Goal: Information Seeking & Learning: Learn about a topic

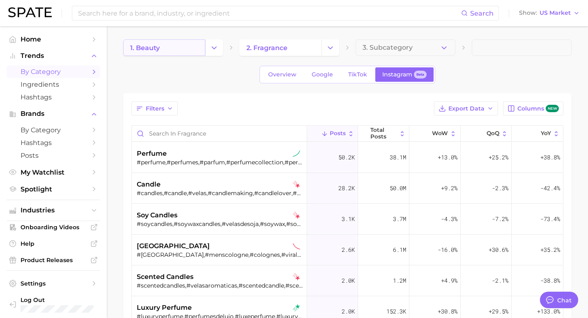
type textarea "x"
click at [116, 2] on div "Search Show US Market" at bounding box center [290, 13] width 565 height 26
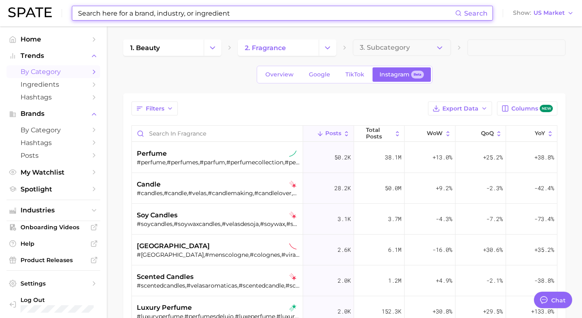
click at [114, 15] on input at bounding box center [266, 13] width 378 height 14
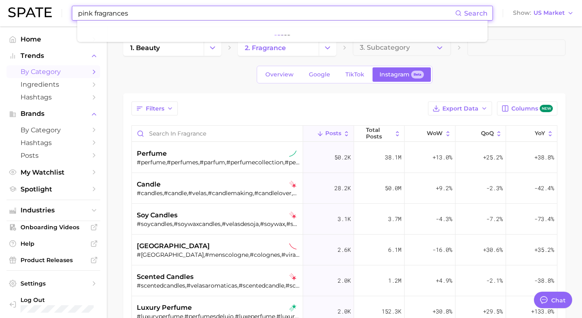
type input "pink fragrances"
click at [54, 70] on span "by Category" at bounding box center [54, 72] width 66 height 8
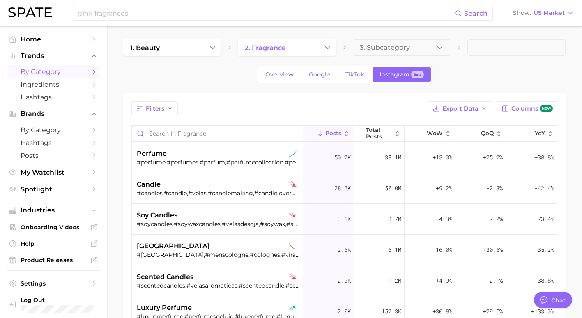
click at [67, 66] on link "by Category" at bounding box center [54, 71] width 94 height 13
click at [212, 53] on button "Change Category" at bounding box center [213, 47] width 18 height 16
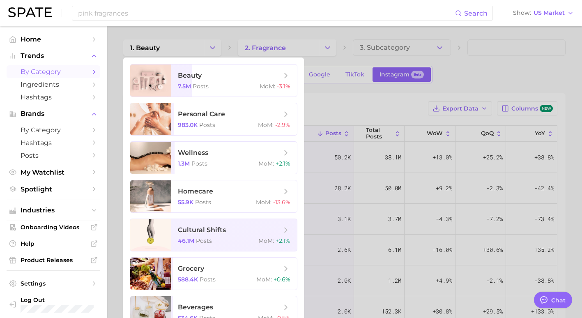
click at [333, 38] on div at bounding box center [291, 159] width 582 height 318
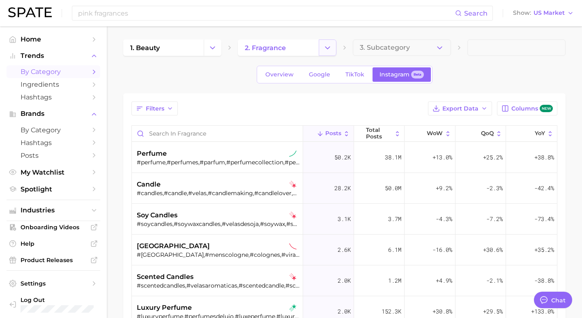
click at [329, 48] on icon "Change Category" at bounding box center [327, 48] width 9 height 9
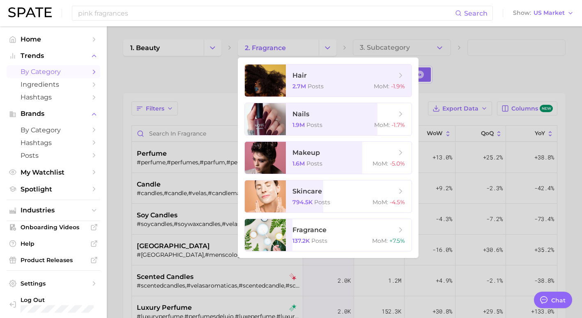
click at [328, 48] on div at bounding box center [291, 159] width 582 height 318
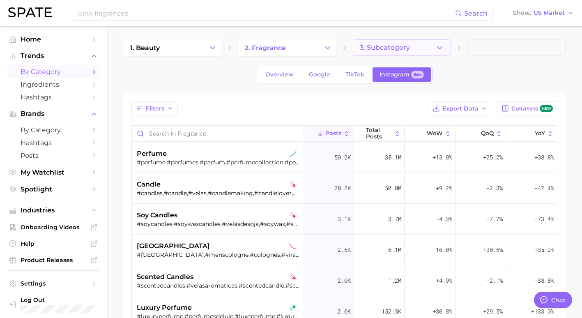
click at [411, 52] on button "3. Subcategory" at bounding box center [402, 47] width 98 height 16
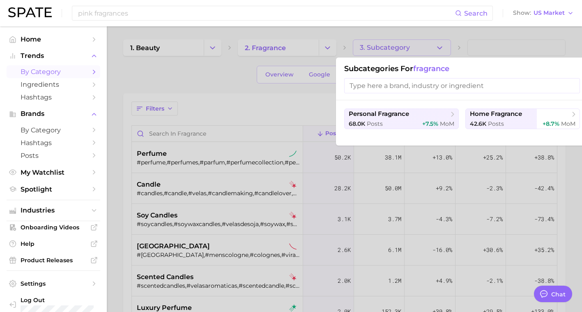
click at [473, 51] on div at bounding box center [291, 156] width 582 height 312
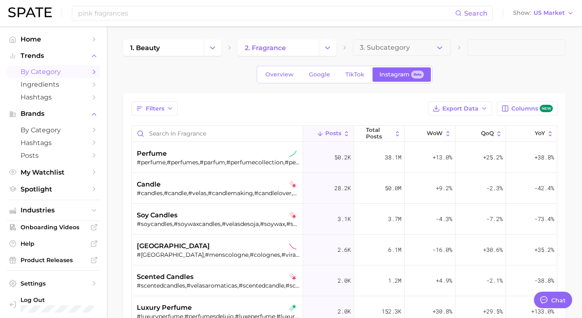
click at [511, 50] on span at bounding box center [516, 47] width 98 height 16
click at [439, 50] on icon "button" at bounding box center [439, 48] width 9 height 9
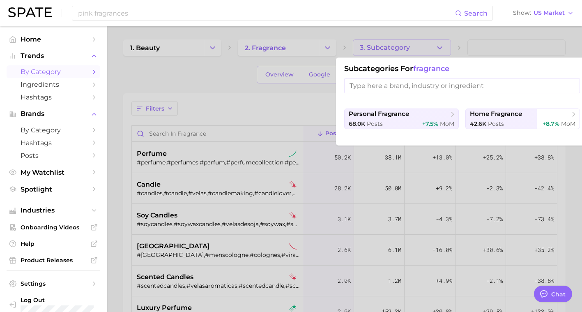
click at [438, 49] on div at bounding box center [291, 156] width 582 height 312
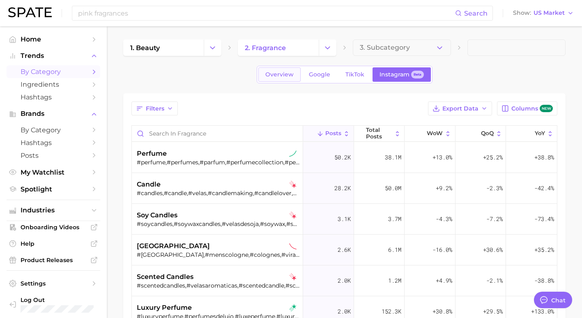
click at [289, 78] on link "Overview" at bounding box center [279, 74] width 42 height 14
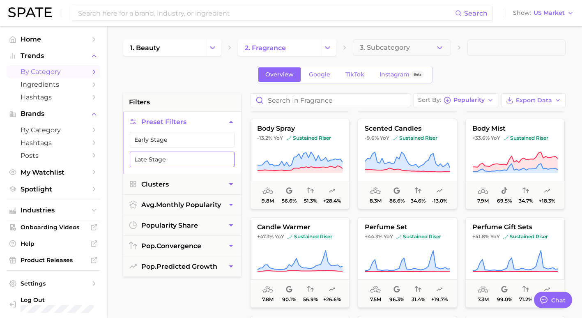
scroll to position [490, 0]
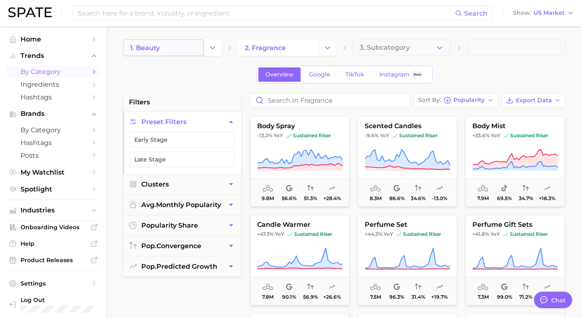
click at [194, 47] on link "1. beauty" at bounding box center [163, 47] width 80 height 16
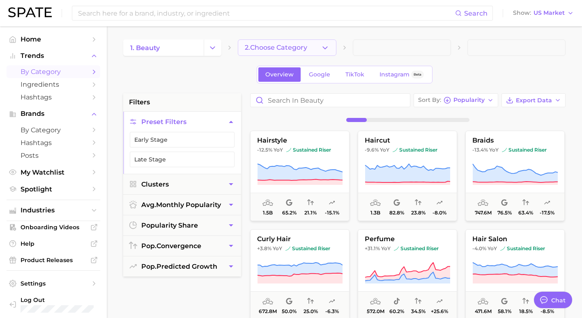
click at [315, 46] on button "2. Choose Category" at bounding box center [287, 47] width 98 height 16
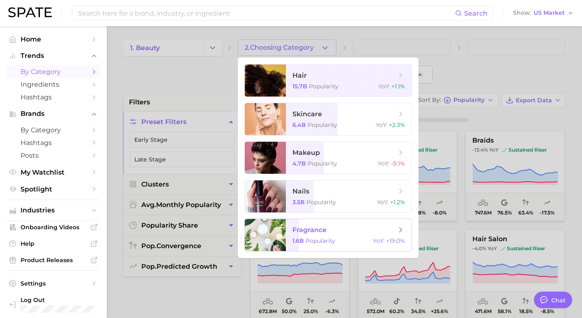
click at [298, 238] on span "1.6b" at bounding box center [297, 240] width 11 height 7
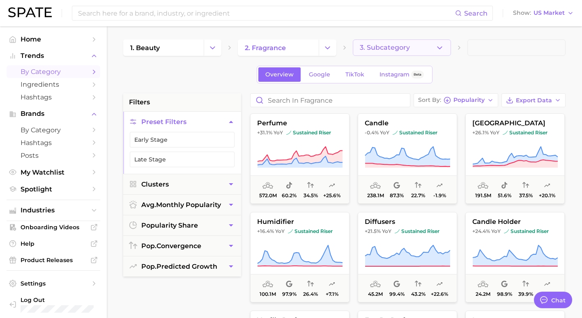
click at [414, 48] on button "3. Subcategory" at bounding box center [402, 47] width 98 height 16
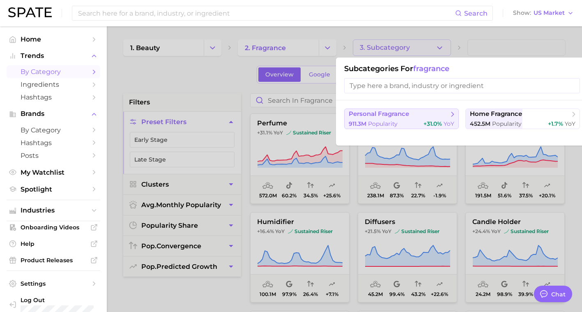
click at [441, 114] on span "personal fragrance" at bounding box center [399, 114] width 100 height 8
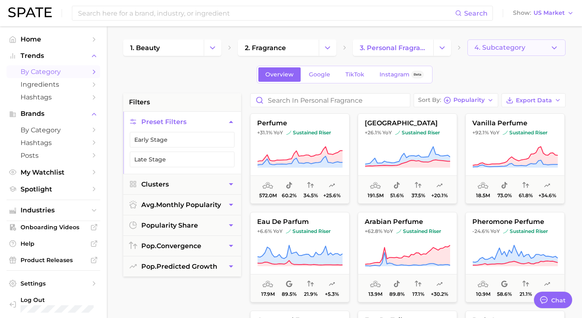
click at [503, 50] on span "4. Subcategory" at bounding box center [499, 47] width 51 height 7
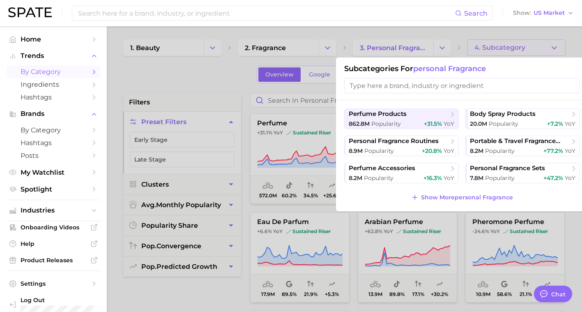
click at [478, 80] on input "search" at bounding box center [462, 85] width 236 height 15
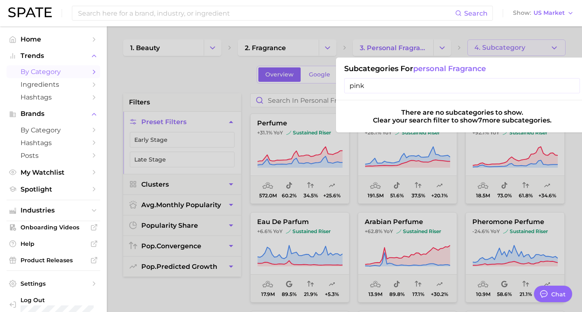
type input "pink"
click at [570, 88] on input "pink" at bounding box center [462, 85] width 236 height 15
click at [572, 86] on input "pink" at bounding box center [462, 85] width 236 height 15
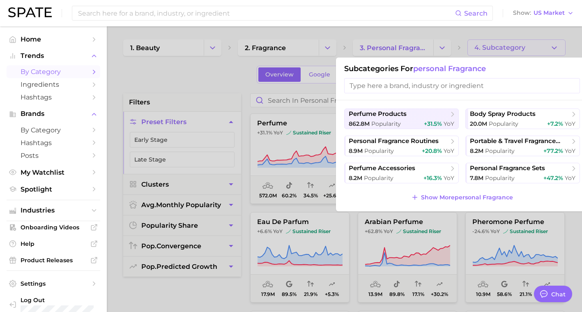
click at [203, 79] on div at bounding box center [291, 156] width 582 height 312
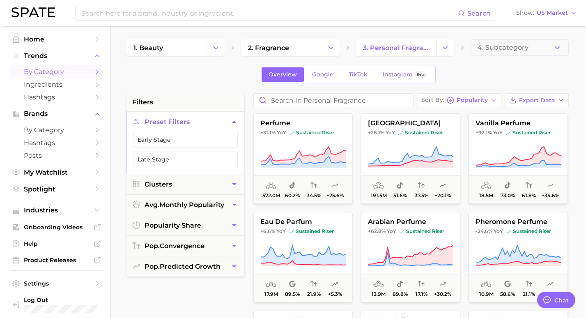
scroll to position [4, 0]
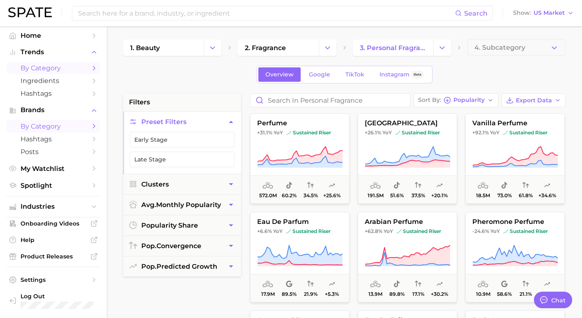
click at [72, 124] on span "by Category" at bounding box center [54, 126] width 66 height 8
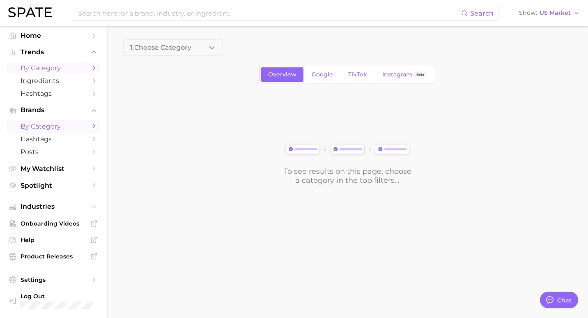
click at [80, 70] on link "by Category" at bounding box center [54, 68] width 94 height 13
click at [45, 53] on span "Trends" at bounding box center [54, 51] width 66 height 7
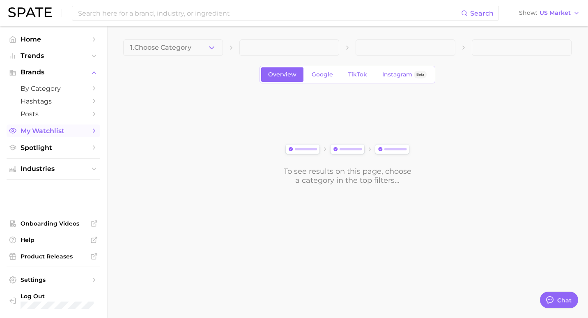
click at [54, 133] on span "My Watchlist" at bounding box center [54, 131] width 66 height 8
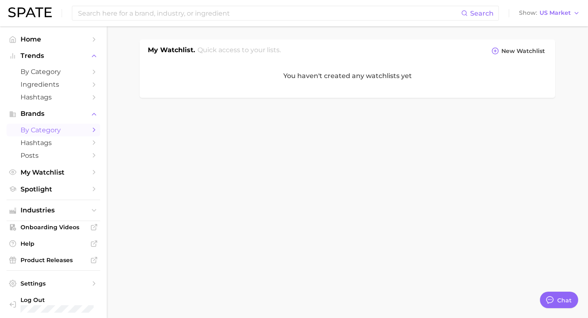
click at [52, 133] on span "by Category" at bounding box center [54, 130] width 66 height 8
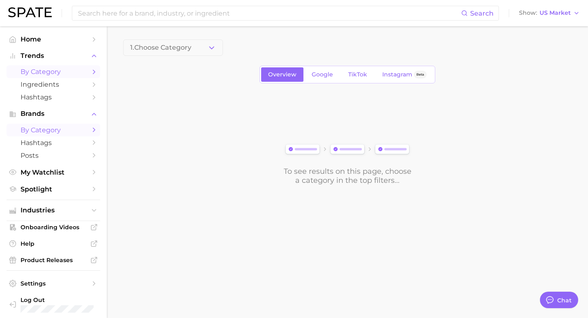
click at [62, 73] on span "by Category" at bounding box center [54, 72] width 66 height 8
click at [93, 41] on polyline "Sidebar" at bounding box center [94, 39] width 2 height 4
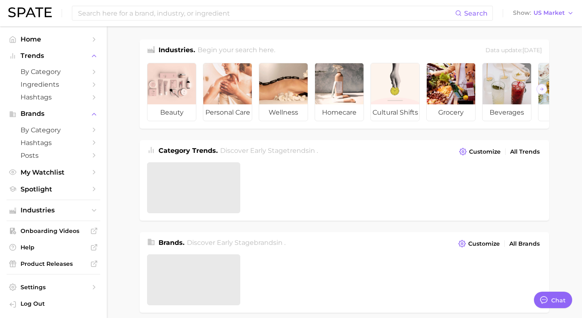
type textarea "x"
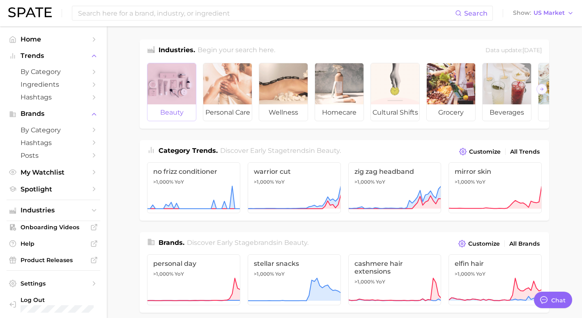
click at [184, 84] on div at bounding box center [171, 83] width 48 height 41
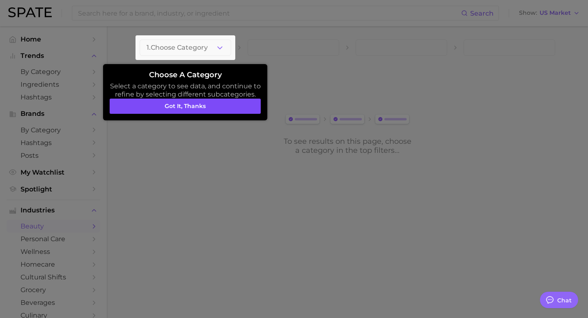
click at [253, 107] on button "Got it, thanks" at bounding box center [185, 107] width 151 height 16
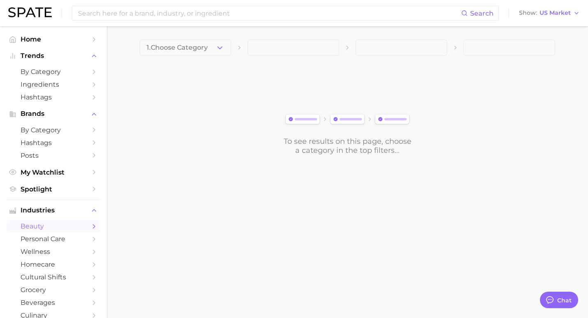
click at [222, 51] on icon "button" at bounding box center [220, 48] width 9 height 9
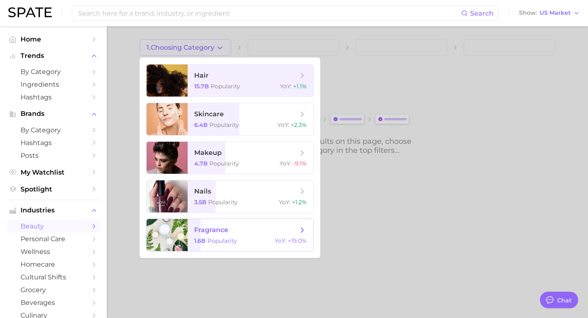
click at [227, 221] on span "fragrance 1.6b Popularity YoY : +19.0%" at bounding box center [251, 235] width 126 height 32
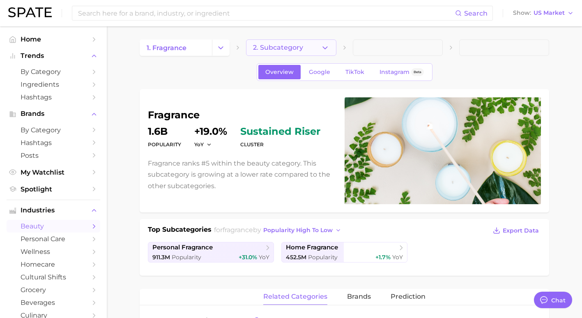
click at [299, 50] on span "2. Subcategory" at bounding box center [278, 47] width 50 height 7
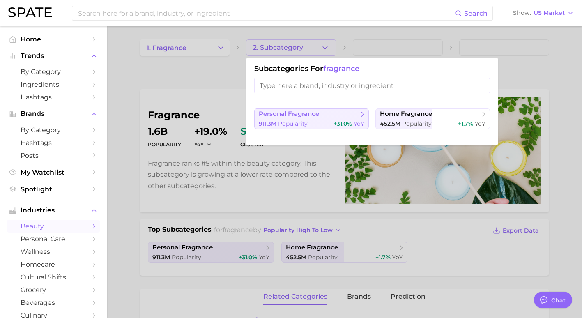
click at [303, 122] on span "Popularity" at bounding box center [293, 123] width 30 height 7
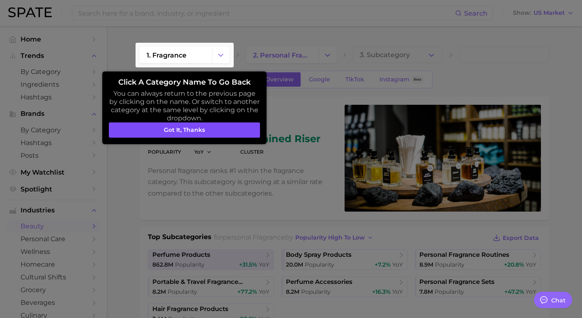
click at [248, 130] on button "Got it, thanks" at bounding box center [184, 130] width 151 height 16
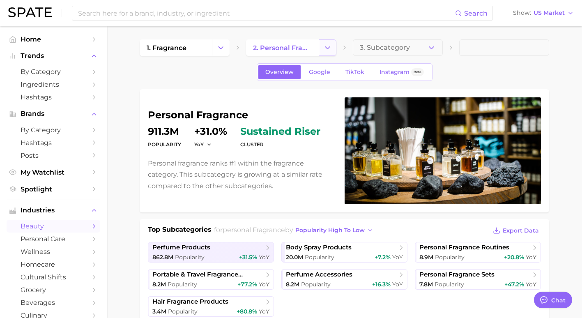
click at [320, 51] on button "Change Category" at bounding box center [328, 47] width 18 height 16
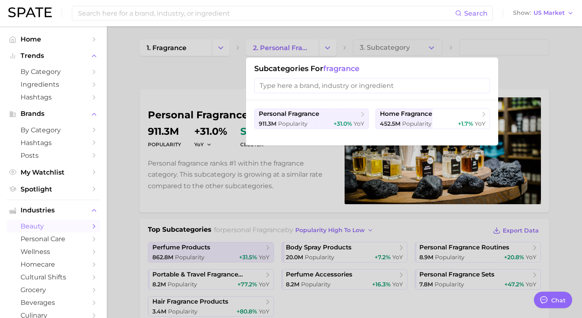
click at [318, 50] on div at bounding box center [291, 159] width 582 height 318
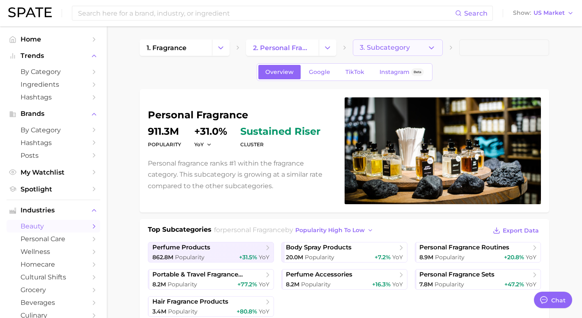
click at [397, 48] on span "3. Subcategory" at bounding box center [385, 47] width 50 height 7
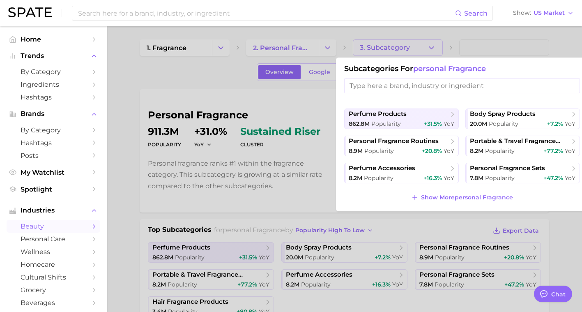
click at [397, 47] on div at bounding box center [291, 156] width 582 height 312
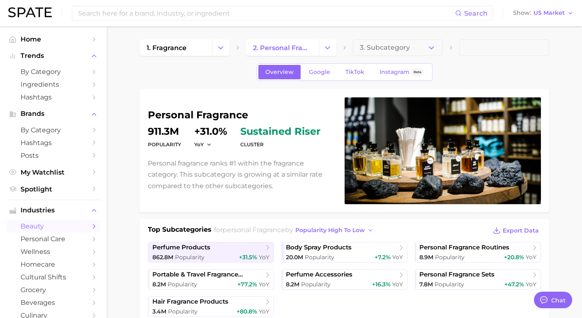
click at [477, 51] on span at bounding box center [504, 47] width 90 height 16
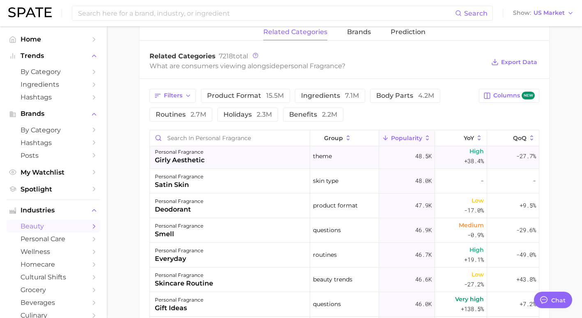
scroll to position [2695, 0]
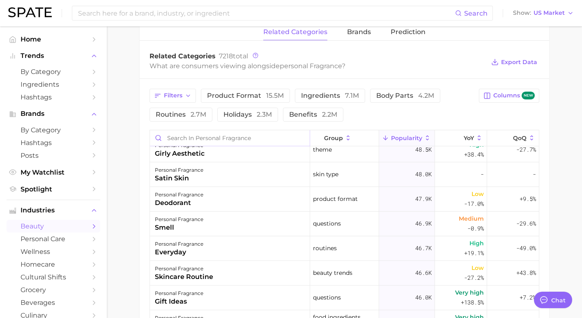
click at [218, 138] on input "Search in personal fragrance" at bounding box center [230, 138] width 160 height 16
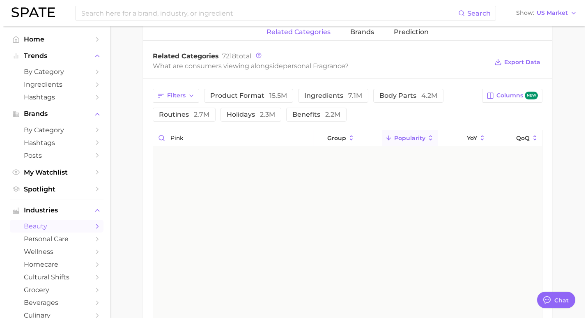
scroll to position [0, 0]
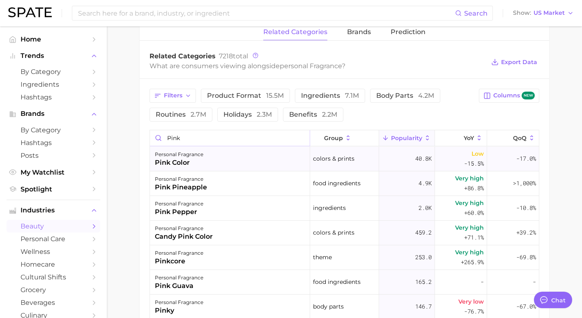
type input "pink"
click at [259, 163] on div "personal fragrance pink color" at bounding box center [230, 159] width 160 height 25
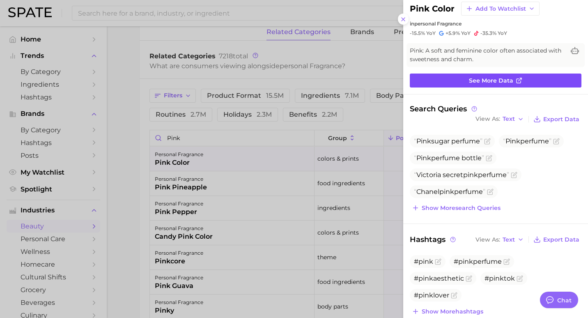
scroll to position [15, 0]
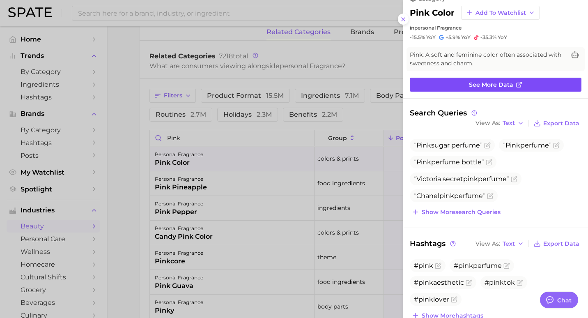
click at [510, 85] on link "See more data" at bounding box center [496, 85] width 172 height 14
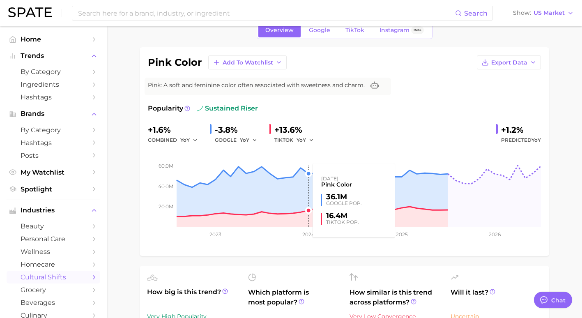
scroll to position [41, 0]
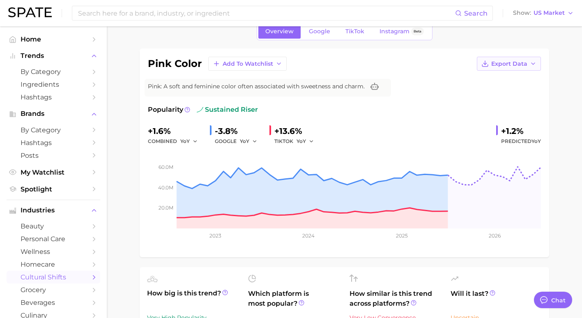
click at [537, 64] on button "Export Data" at bounding box center [509, 64] width 64 height 14
click at [515, 80] on button "Time Series CSV" at bounding box center [495, 78] width 90 height 15
click at [535, 61] on icon "button" at bounding box center [533, 63] width 7 height 7
click at [518, 89] on button "Time Series Image" at bounding box center [495, 93] width 90 height 15
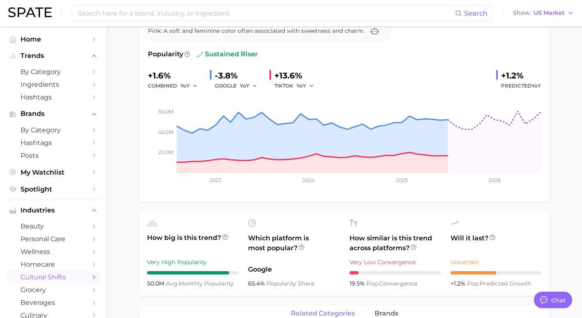
scroll to position [0, 0]
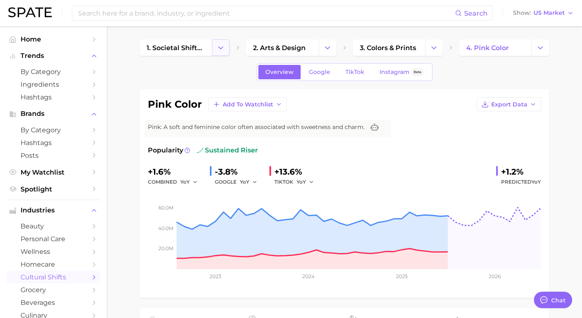
click at [225, 45] on icon "Change Category" at bounding box center [220, 48] width 9 height 9
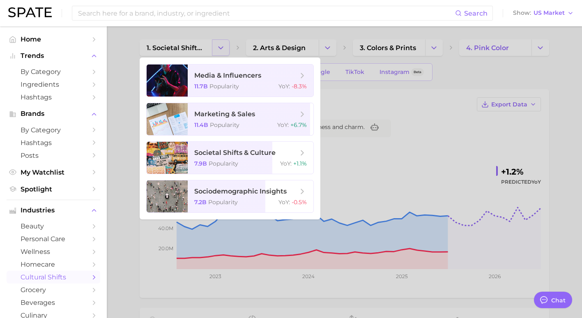
click at [225, 45] on div at bounding box center [291, 159] width 582 height 318
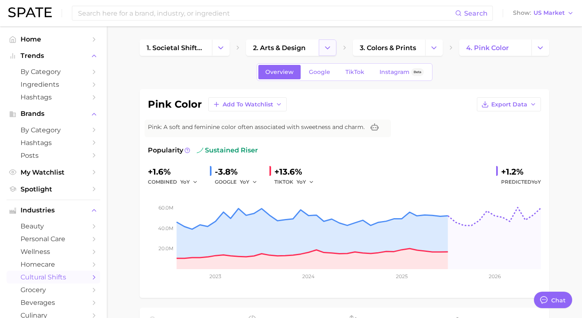
click at [323, 47] on icon "Change Category" at bounding box center [327, 48] width 9 height 9
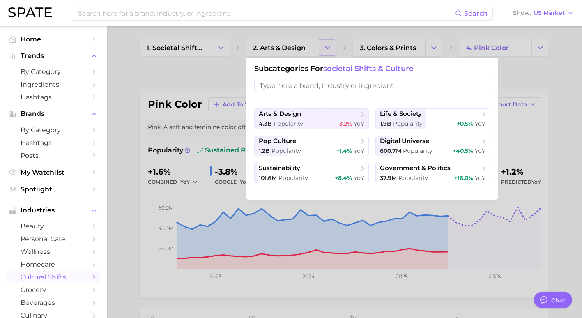
click at [323, 47] on div at bounding box center [291, 159] width 582 height 318
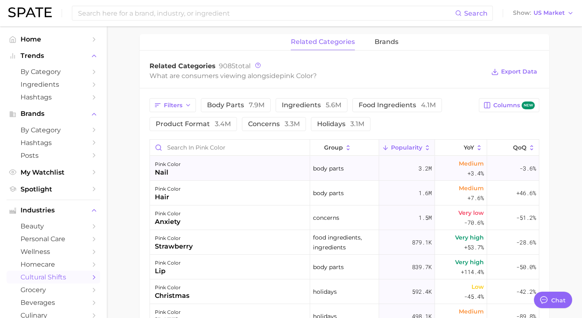
scroll to position [368, 0]
click at [194, 104] on button "Filters" at bounding box center [172, 105] width 46 height 14
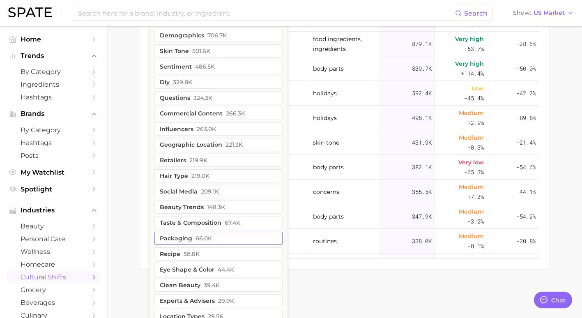
scroll to position [571, 0]
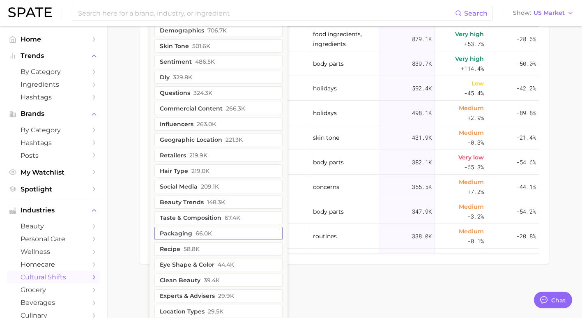
click at [183, 237] on button "packaging 66.0k" at bounding box center [218, 233] width 128 height 13
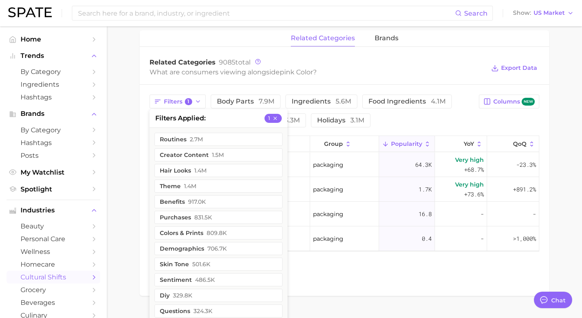
scroll to position [368, 0]
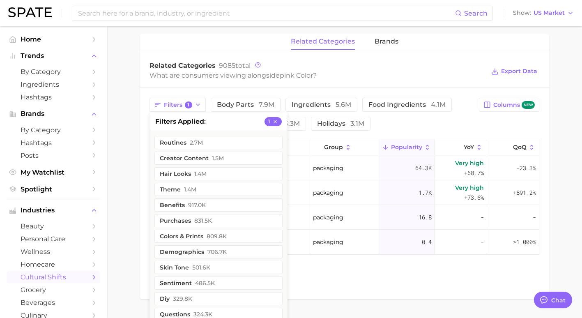
click at [347, 275] on div "related categories brands Related Categories 9085 total What are consumers view…" at bounding box center [344, 166] width 409 height 265
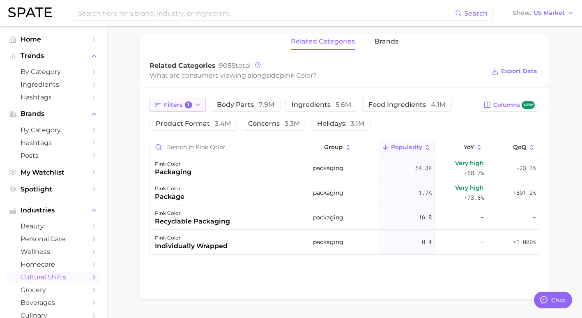
click at [200, 104] on icon "button" at bounding box center [198, 104] width 7 height 7
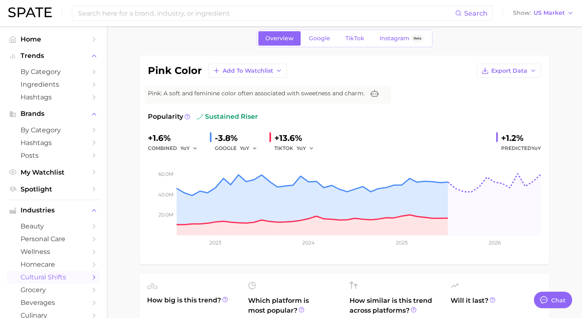
scroll to position [0, 0]
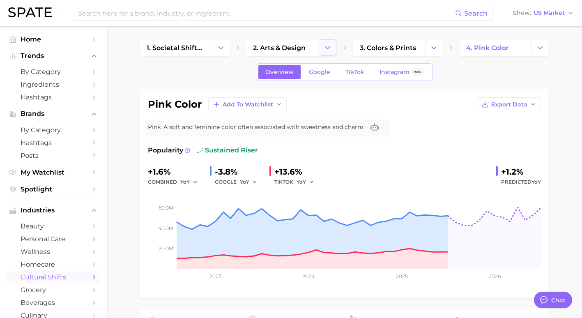
click at [327, 46] on icon "Change Category" at bounding box center [327, 48] width 9 height 9
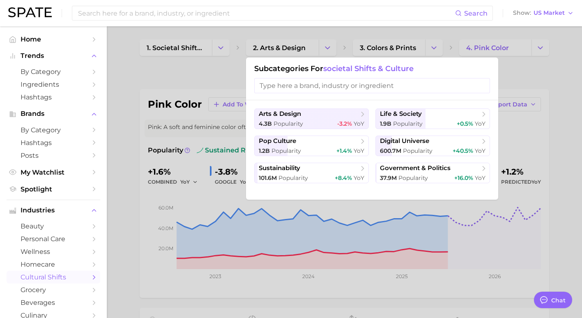
click at [537, 71] on div at bounding box center [291, 159] width 582 height 318
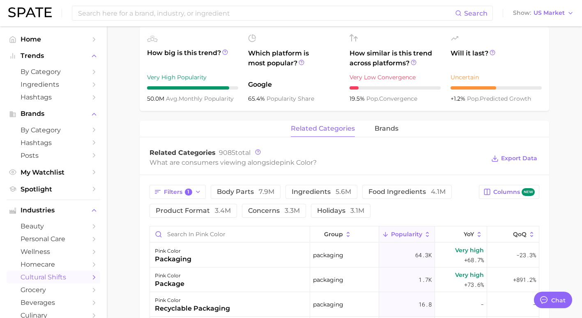
scroll to position [283, 0]
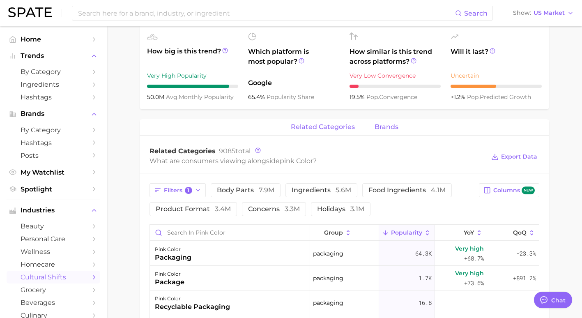
click at [388, 133] on button "brands" at bounding box center [386, 127] width 24 height 16
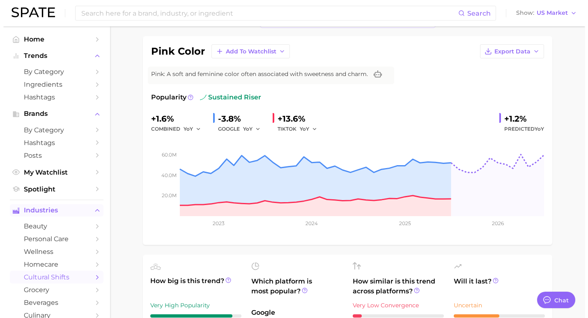
scroll to position [0, 0]
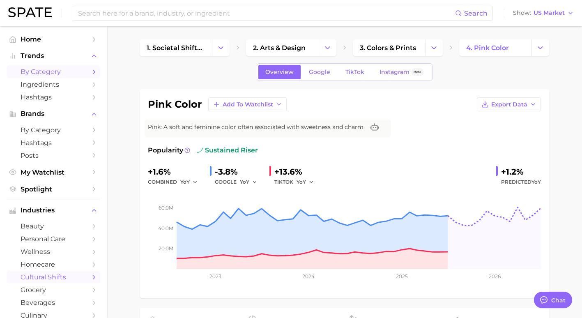
click at [59, 76] on span "by Category" at bounding box center [54, 72] width 66 height 8
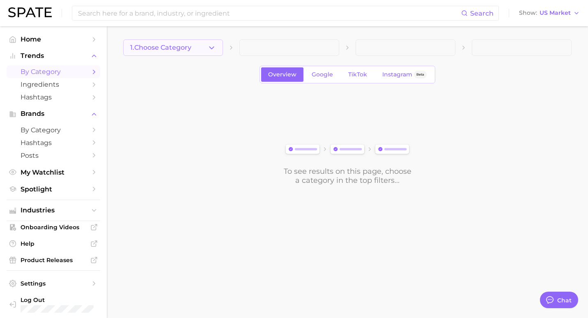
click at [209, 43] on button "1. Choose Category" at bounding box center [173, 47] width 100 height 16
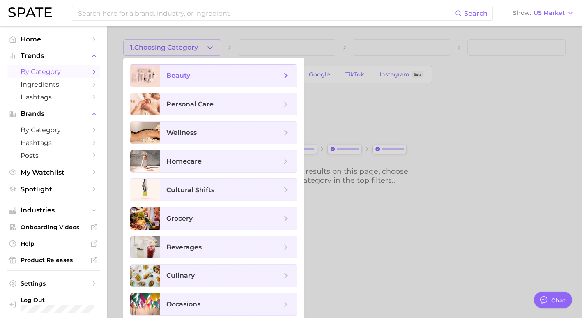
click at [217, 70] on span "beauty" at bounding box center [228, 75] width 137 height 22
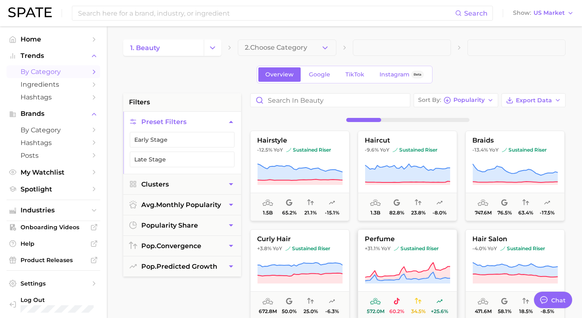
click at [421, 263] on icon at bounding box center [407, 273] width 85 height 23
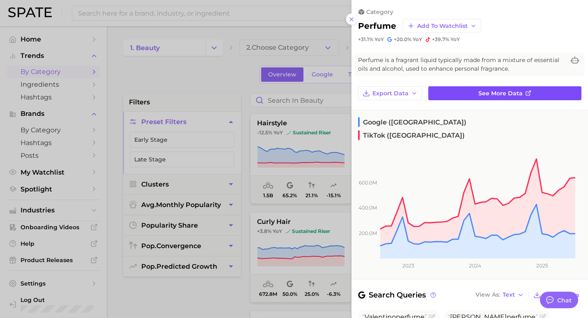
click at [453, 94] on link "See more data" at bounding box center [504, 93] width 153 height 14
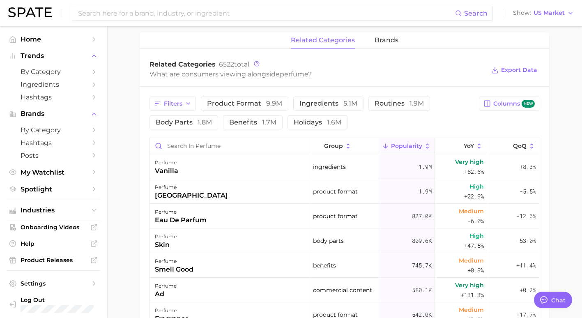
scroll to position [374, 0]
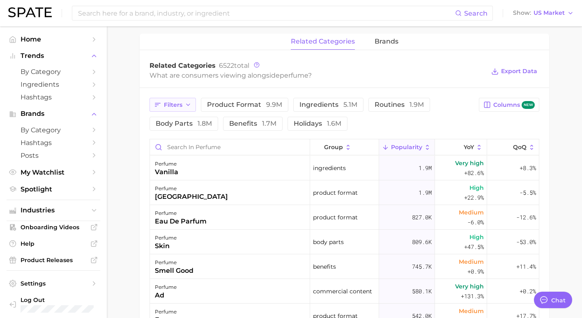
click at [190, 104] on icon "button" at bounding box center [188, 104] width 7 height 7
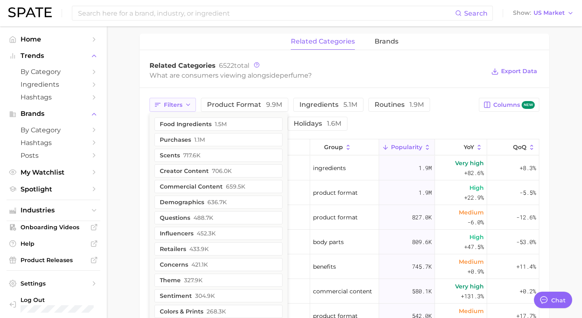
click at [190, 104] on icon "button" at bounding box center [188, 104] width 7 height 7
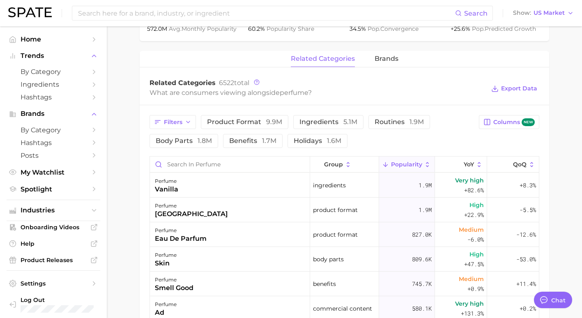
scroll to position [356, 0]
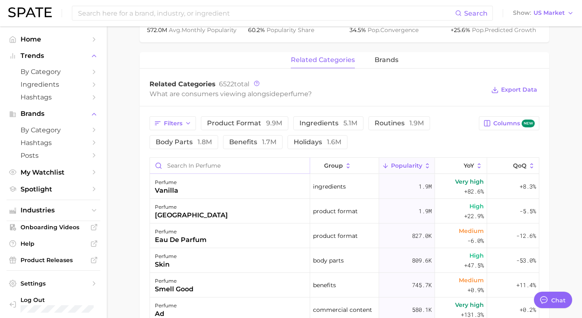
click at [174, 166] on input "Search in perfume" at bounding box center [230, 166] width 160 height 16
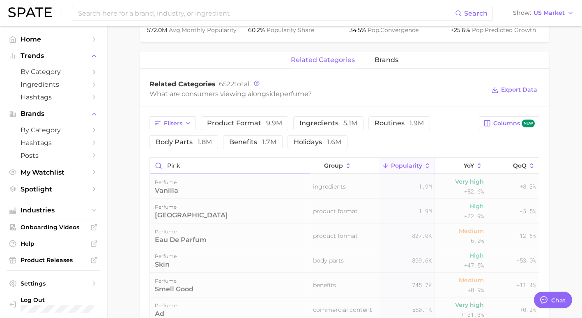
type input "pink"
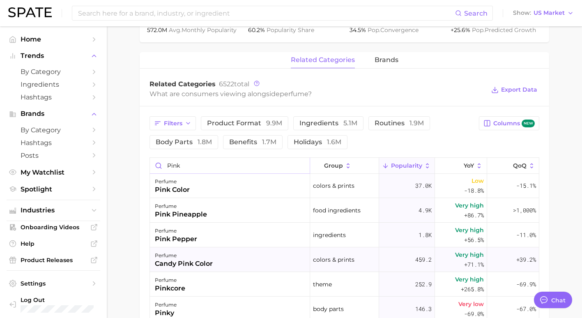
scroll to position [0, 0]
click at [298, 167] on input "pink" at bounding box center [230, 166] width 160 height 16
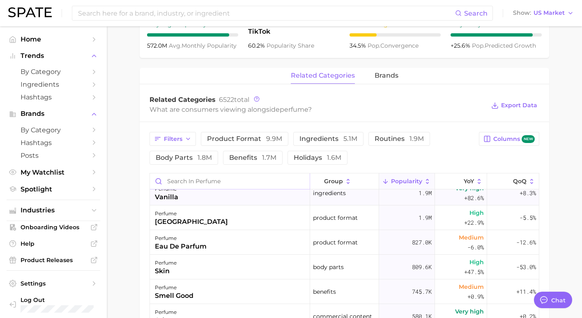
scroll to position [9, 0]
click at [337, 181] on span "group" at bounding box center [333, 181] width 19 height 7
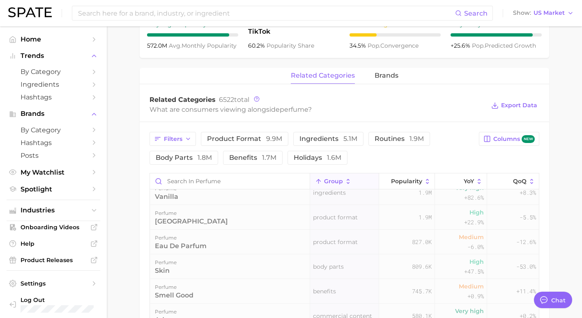
scroll to position [0, 0]
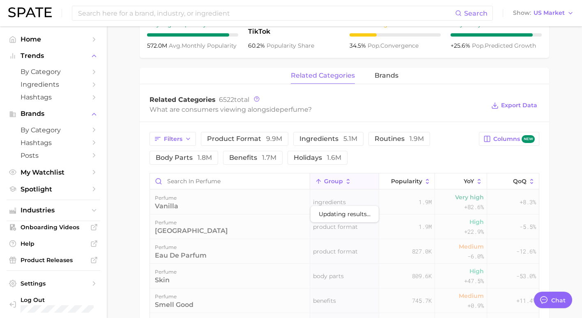
click at [345, 181] on icon at bounding box center [348, 181] width 7 height 7
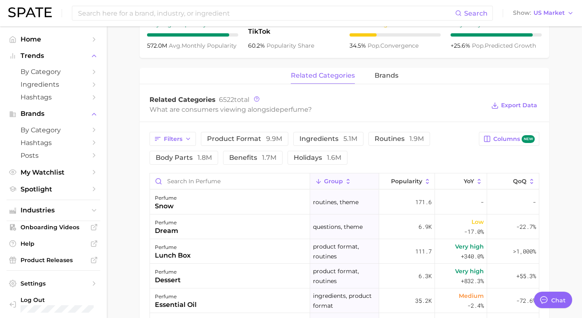
click at [347, 181] on icon at bounding box center [348, 181] width 7 height 7
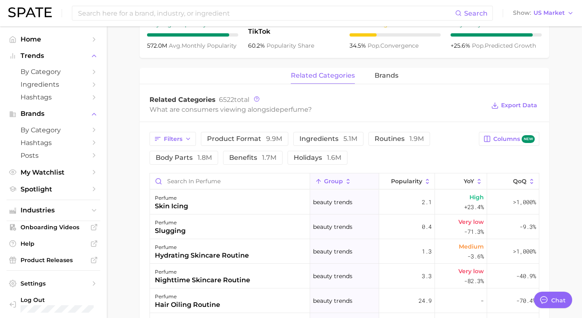
click at [326, 187] on button "group" at bounding box center [344, 181] width 69 height 16
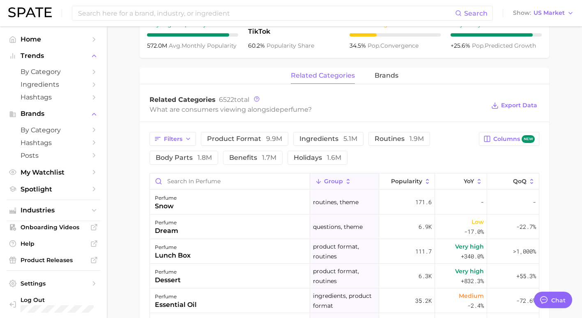
click at [325, 180] on span "group" at bounding box center [333, 181] width 19 height 7
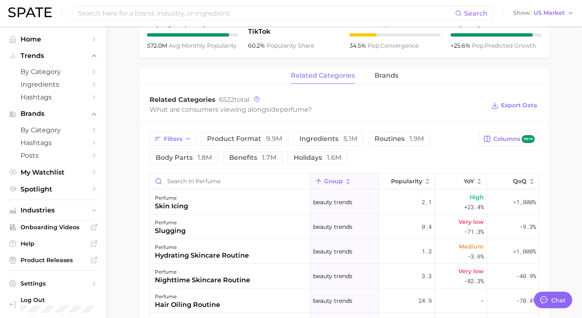
click at [325, 180] on span "group" at bounding box center [333, 181] width 19 height 7
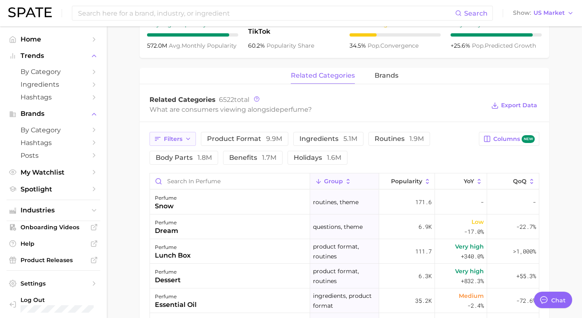
click at [181, 139] on span "Filters" at bounding box center [173, 139] width 18 height 7
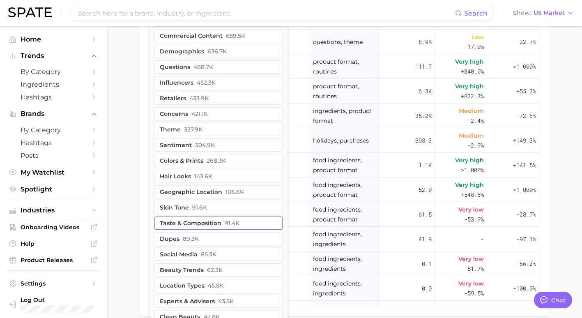
scroll to position [530, 0]
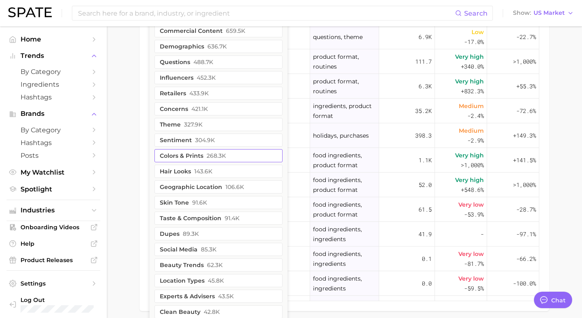
click at [181, 159] on button "colors & prints 268.3k" at bounding box center [218, 155] width 128 height 13
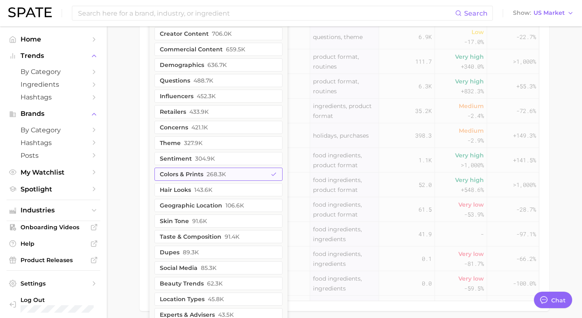
scroll to position [548, 0]
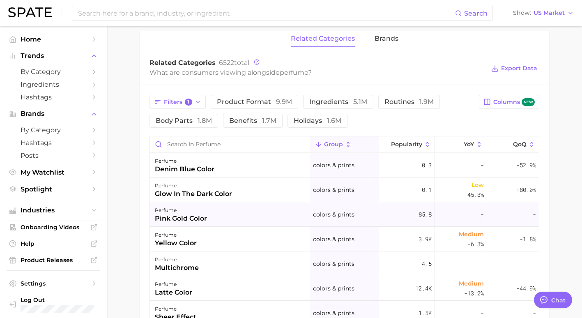
scroll to position [377, 0]
click at [335, 144] on span "group" at bounding box center [333, 143] width 19 height 7
click at [345, 147] on icon at bounding box center [348, 143] width 7 height 7
click at [315, 141] on icon at bounding box center [318, 143] width 7 height 7
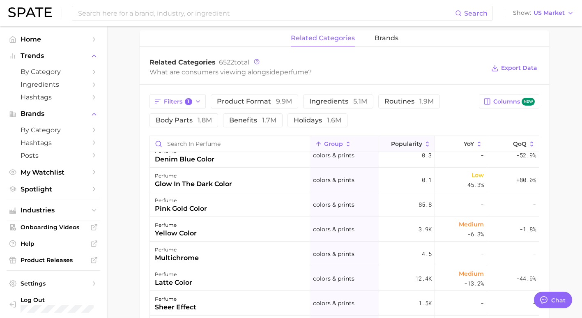
scroll to position [0, 0]
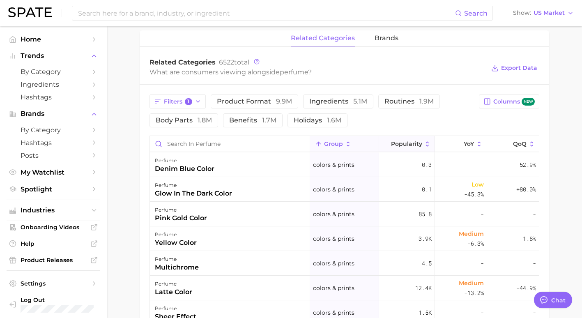
click at [417, 142] on span "Popularity" at bounding box center [406, 143] width 31 height 7
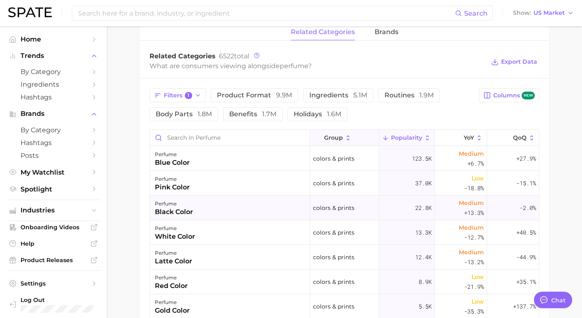
scroll to position [392, 0]
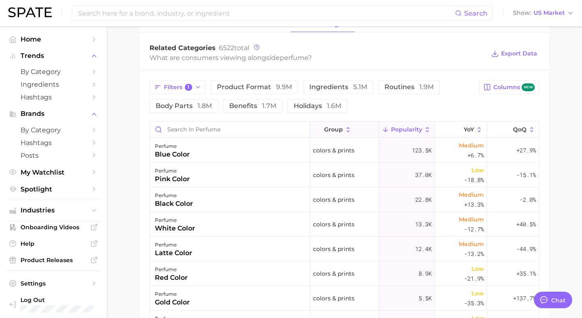
click at [392, 133] on button "Popularity" at bounding box center [407, 130] width 56 height 16
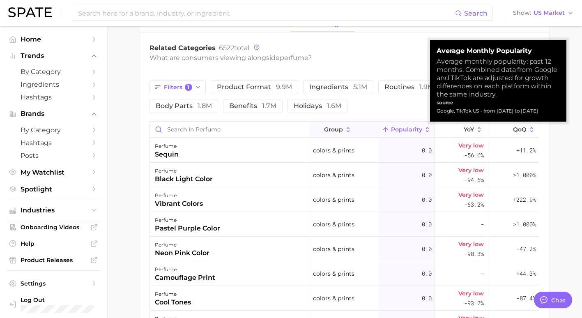
click at [396, 124] on button "Popularity" at bounding box center [407, 130] width 56 height 16
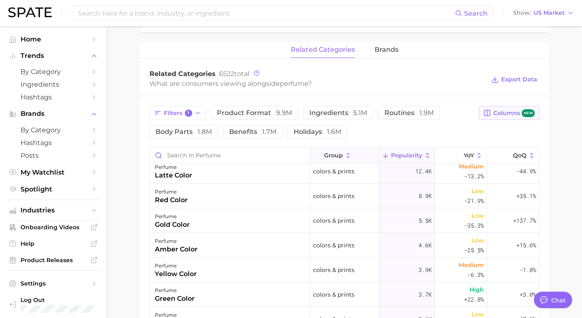
scroll to position [115, 0]
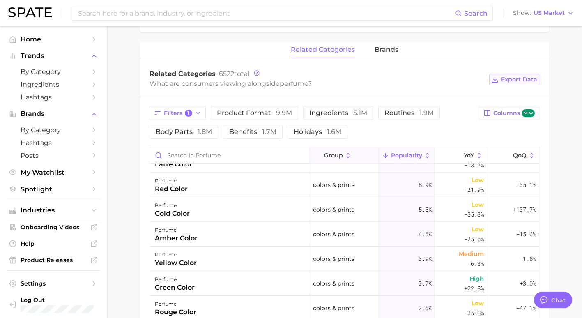
click at [504, 78] on span "Export Data" at bounding box center [519, 79] width 36 height 7
click at [564, 175] on main "1. fragrance 2. personal fragrance 3. perfume products 4. perfume Overview Goog…" at bounding box center [344, 87] width 475 height 855
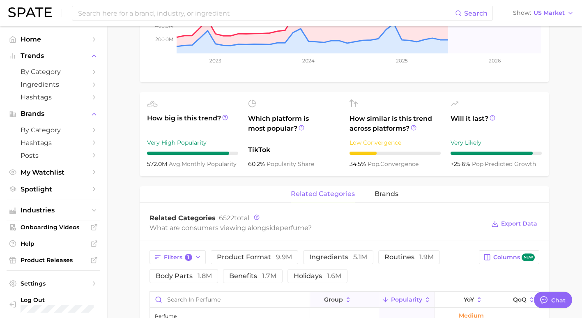
scroll to position [229, 0]
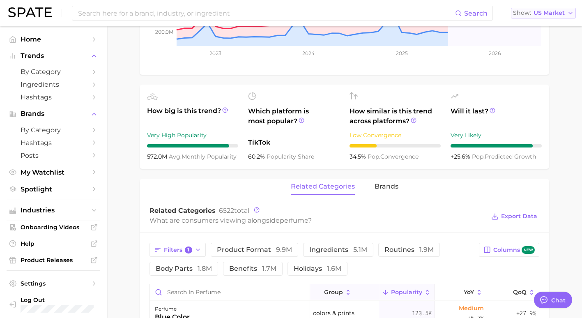
click at [566, 11] on button "Show US Market" at bounding box center [543, 13] width 65 height 11
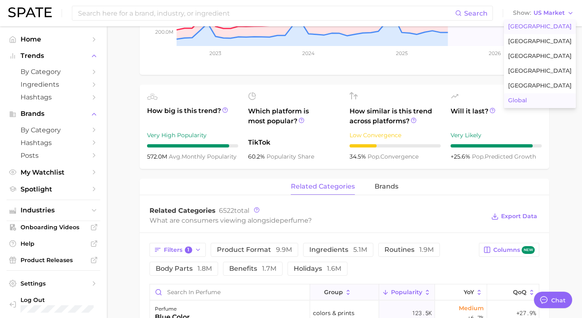
click at [527, 102] on span "Global" at bounding box center [517, 100] width 19 height 7
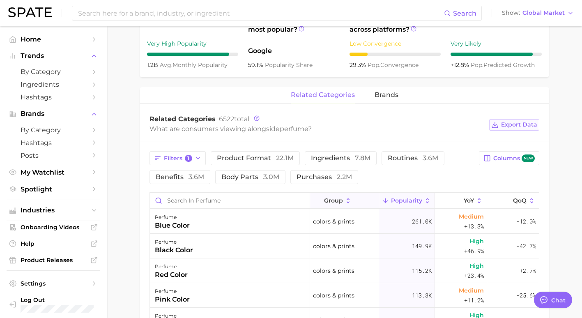
click at [514, 127] on span "Export Data" at bounding box center [519, 124] width 36 height 7
click at [128, 237] on main "1. fragrance 2. personal fragrance 3. perfume products 4. perfume Overview Goog…" at bounding box center [344, 133] width 475 height 855
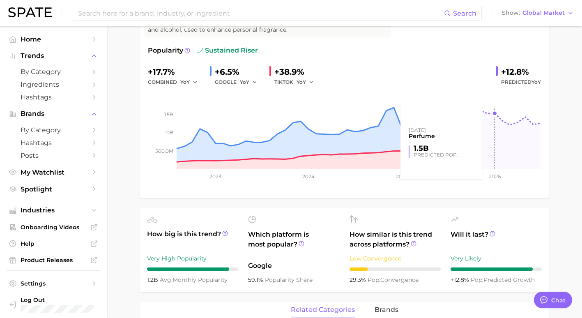
scroll to position [120, 0]
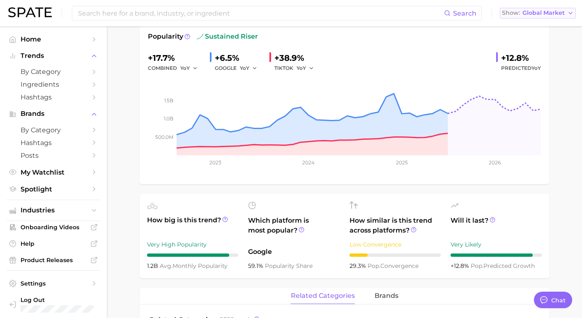
click at [556, 13] on span "Global Market" at bounding box center [543, 13] width 42 height 5
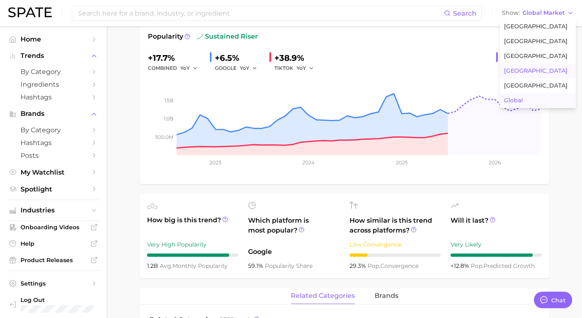
click at [528, 69] on span "[GEOGRAPHIC_DATA]" at bounding box center [536, 70] width 64 height 7
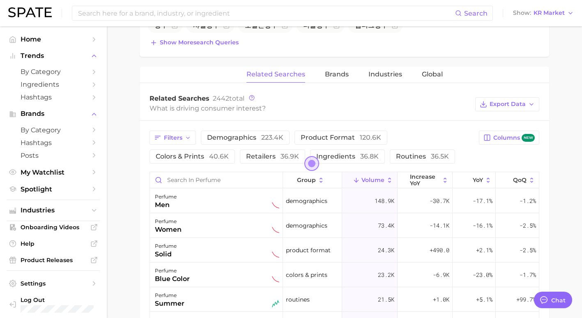
scroll to position [353, 0]
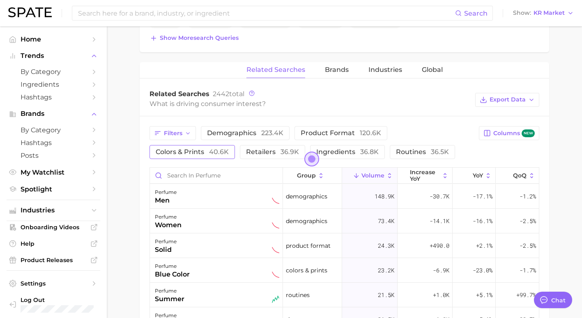
click at [216, 157] on button "colors & prints 40.6k" at bounding box center [191, 152] width 85 height 14
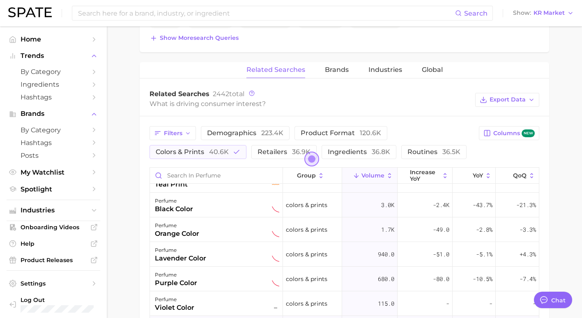
scroll to position [0, 0]
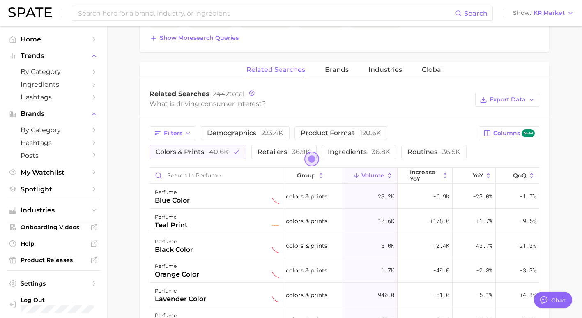
click at [551, 20] on div "Search Show KR Market" at bounding box center [290, 13] width 565 height 26
click at [552, 14] on span "KR Market" at bounding box center [548, 13] width 31 height 5
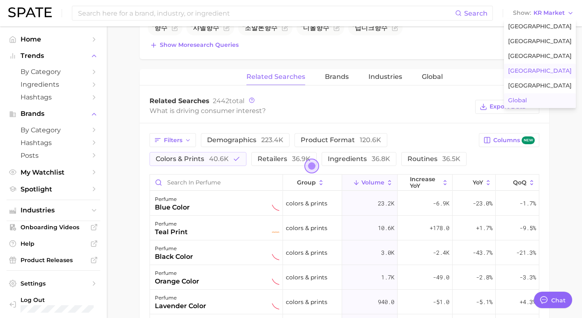
scroll to position [344, 0]
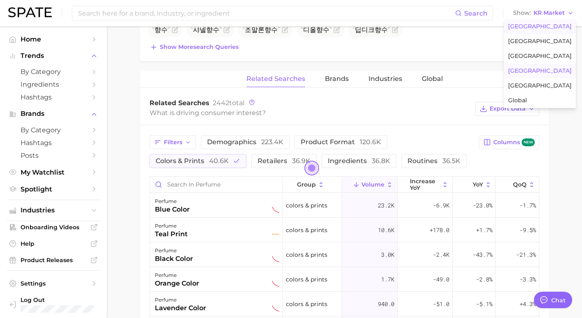
click at [550, 30] on span "[GEOGRAPHIC_DATA]" at bounding box center [540, 26] width 64 height 7
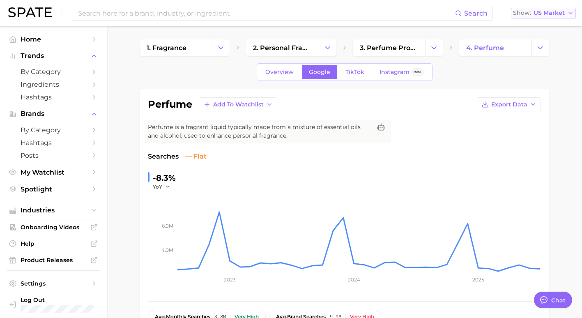
click at [544, 17] on button "Show US Market" at bounding box center [543, 13] width 65 height 11
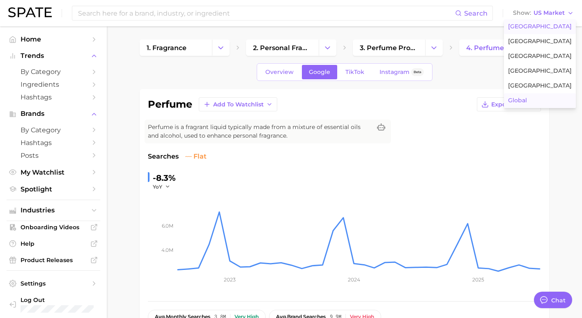
click at [524, 103] on span "Global" at bounding box center [517, 100] width 19 height 7
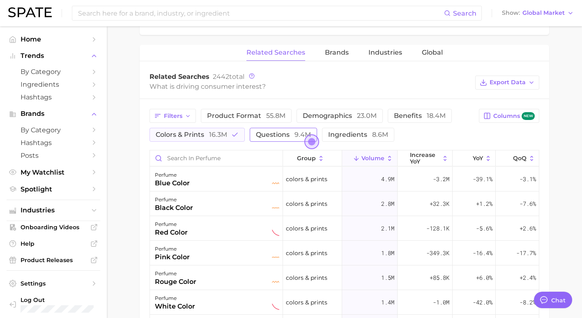
scroll to position [366, 0]
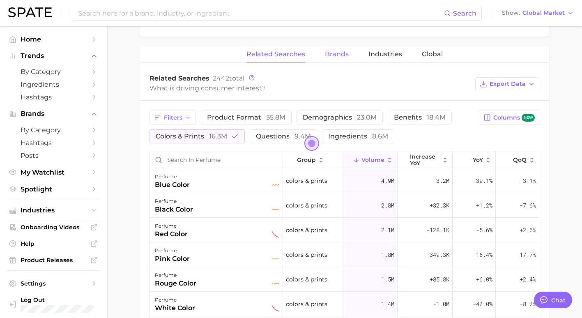
click at [334, 55] on span "Brands" at bounding box center [337, 54] width 24 height 7
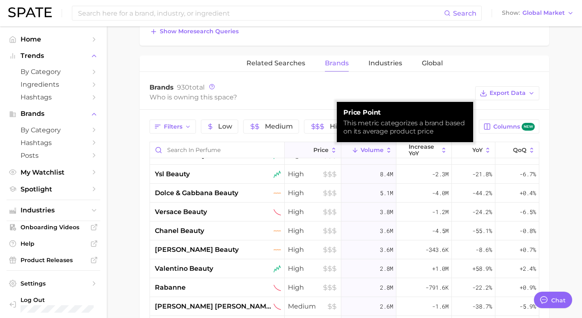
scroll to position [35, 0]
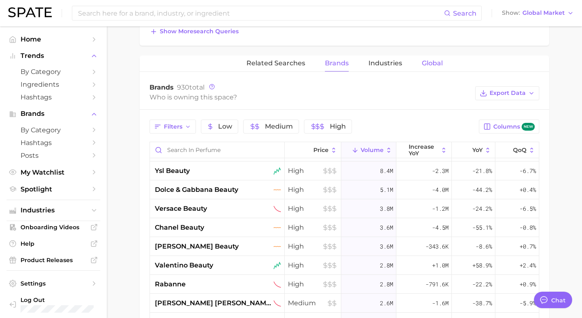
click at [422, 67] on span "Global" at bounding box center [432, 63] width 21 height 7
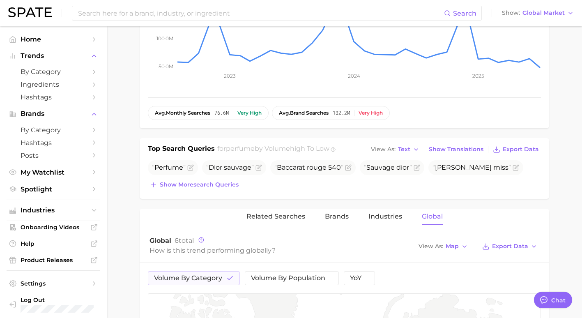
scroll to position [201, 0]
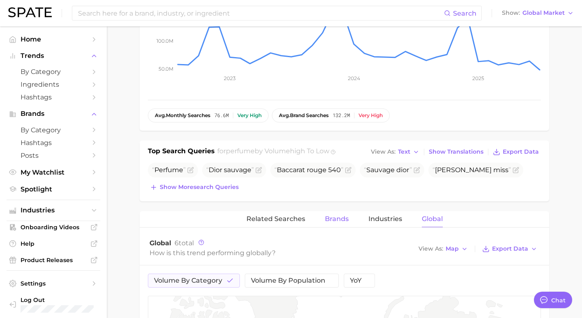
click at [333, 217] on span "Brands" at bounding box center [337, 218] width 24 height 7
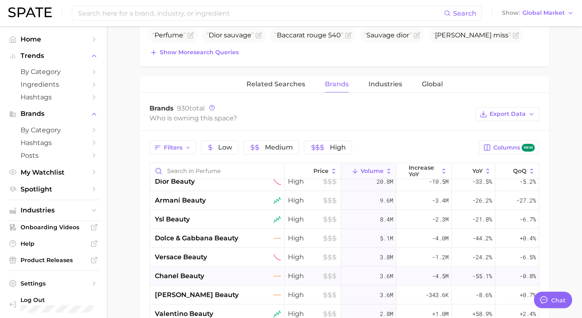
scroll to position [0, 0]
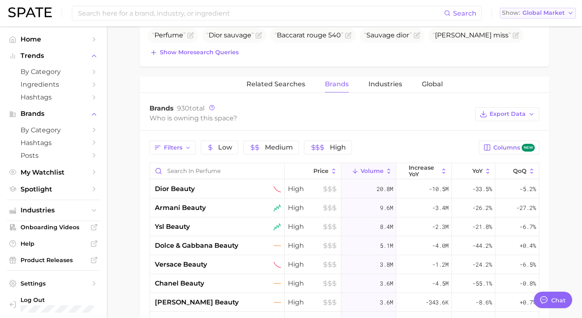
click at [543, 11] on span "Global Market" at bounding box center [543, 13] width 42 height 5
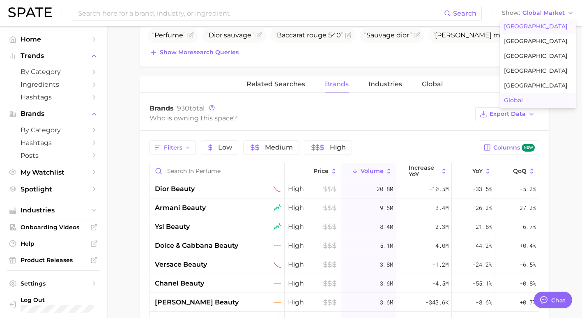
click at [544, 26] on span "[GEOGRAPHIC_DATA]" at bounding box center [536, 26] width 64 height 7
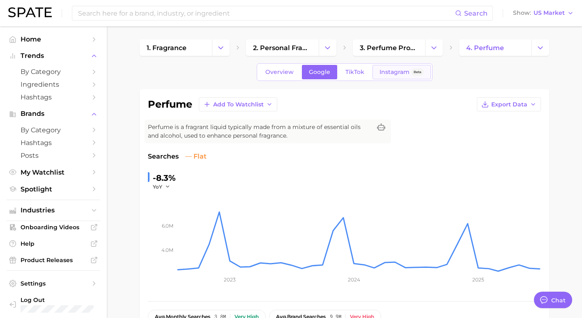
click at [393, 76] on link "Instagram Beta" at bounding box center [401, 72] width 58 height 14
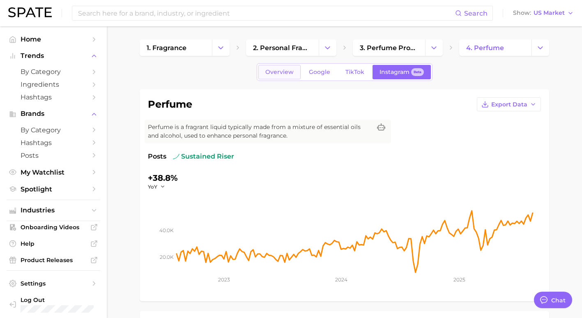
click at [281, 76] on link "Overview" at bounding box center [279, 72] width 42 height 14
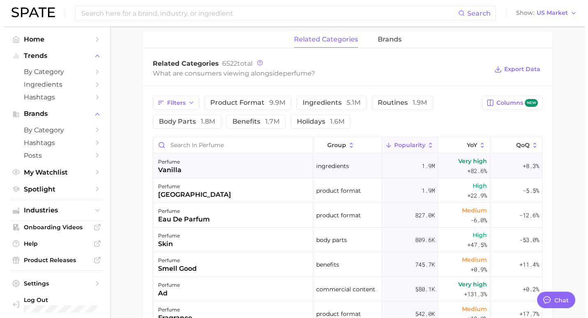
scroll to position [378, 0]
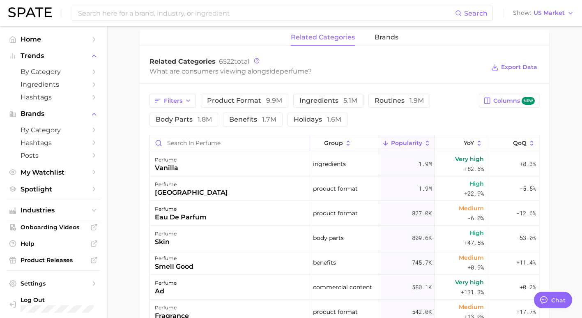
click at [190, 144] on input "Search in perfume" at bounding box center [230, 143] width 160 height 16
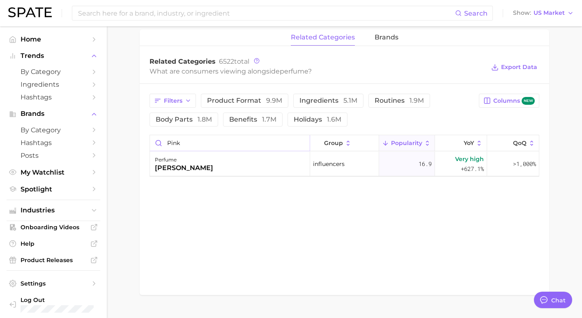
type input "pink"
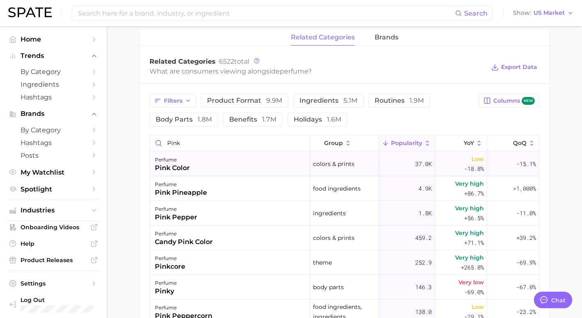
click at [177, 170] on div "pink color" at bounding box center [172, 168] width 35 height 10
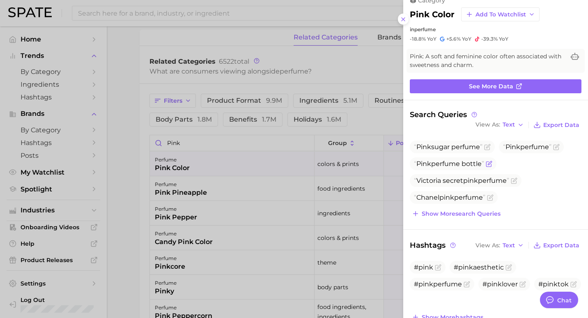
scroll to position [0, 0]
click at [474, 164] on span "Pink perfume bottle" at bounding box center [449, 164] width 70 height 8
click at [490, 163] on icon "Flag as miscategorized or irrelevant" at bounding box center [489, 164] width 7 height 7
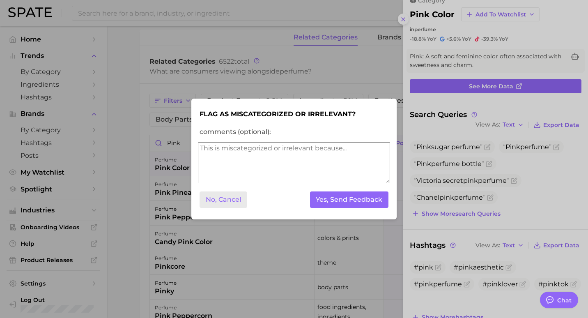
click at [226, 198] on button "No, Cancel" at bounding box center [224, 199] width 48 height 17
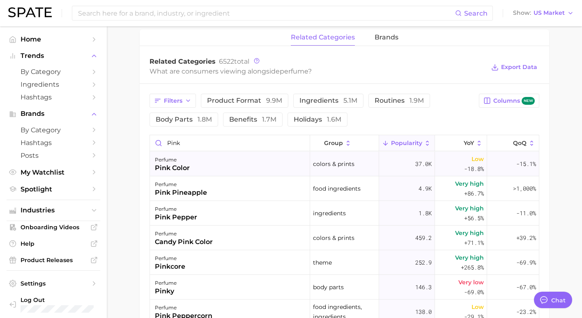
click at [181, 170] on div "pink color" at bounding box center [172, 168] width 35 height 10
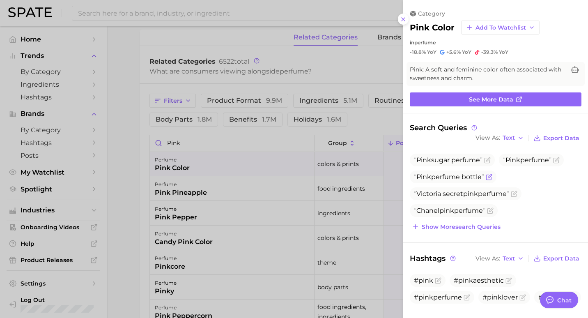
click at [451, 176] on span "Pink perfume bottle" at bounding box center [449, 177] width 70 height 8
click at [366, 75] on div at bounding box center [294, 159] width 588 height 318
